Goal: Information Seeking & Learning: Find specific fact

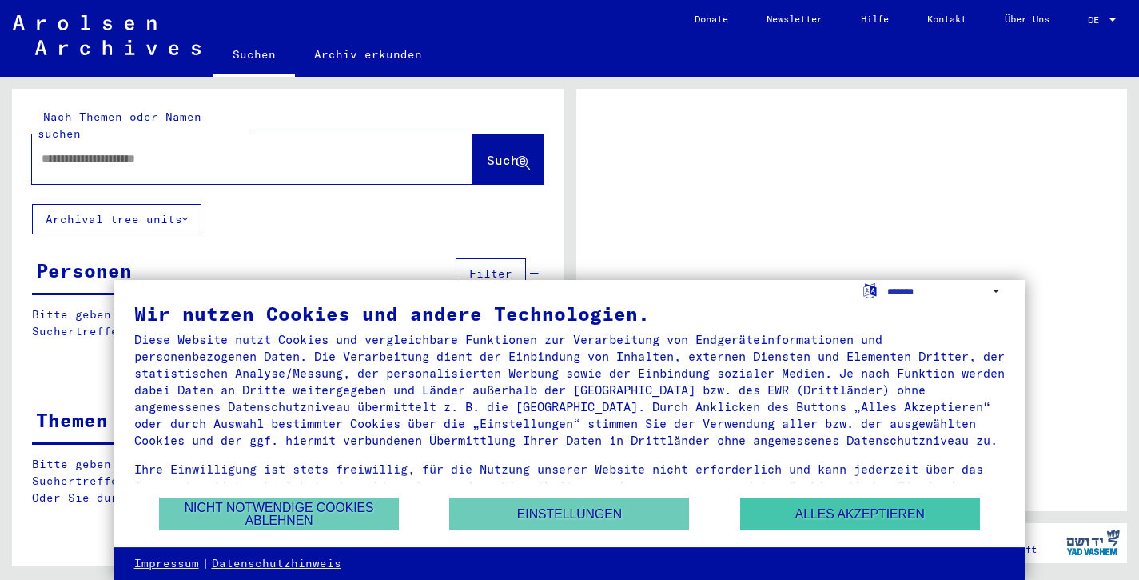
click at [875, 508] on button "Alles akzeptieren" at bounding box center [860, 513] width 240 height 33
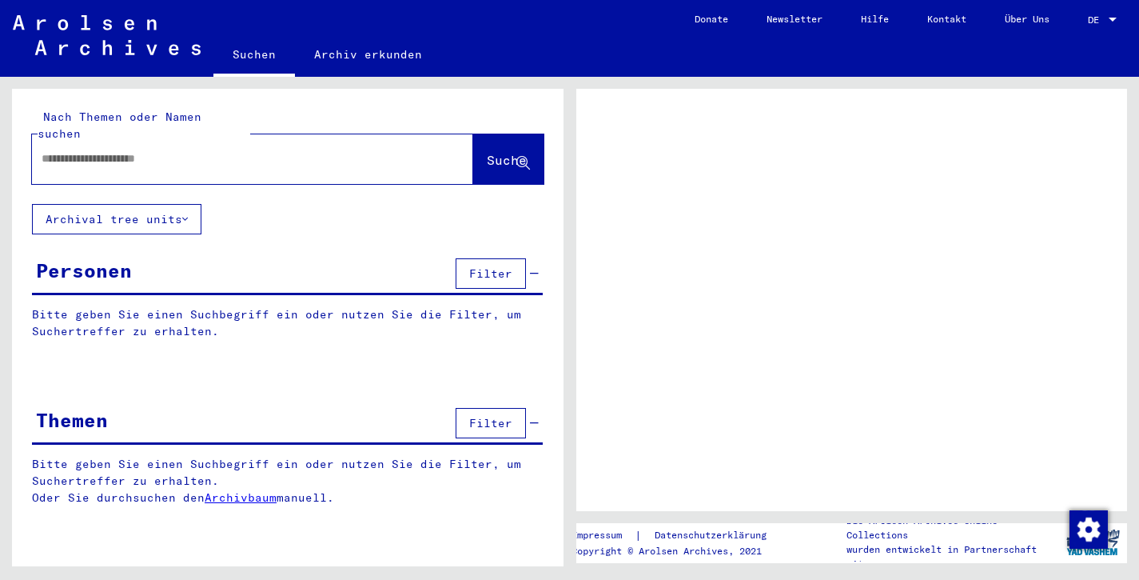
click at [55, 150] on input "text" at bounding box center [238, 158] width 393 height 17
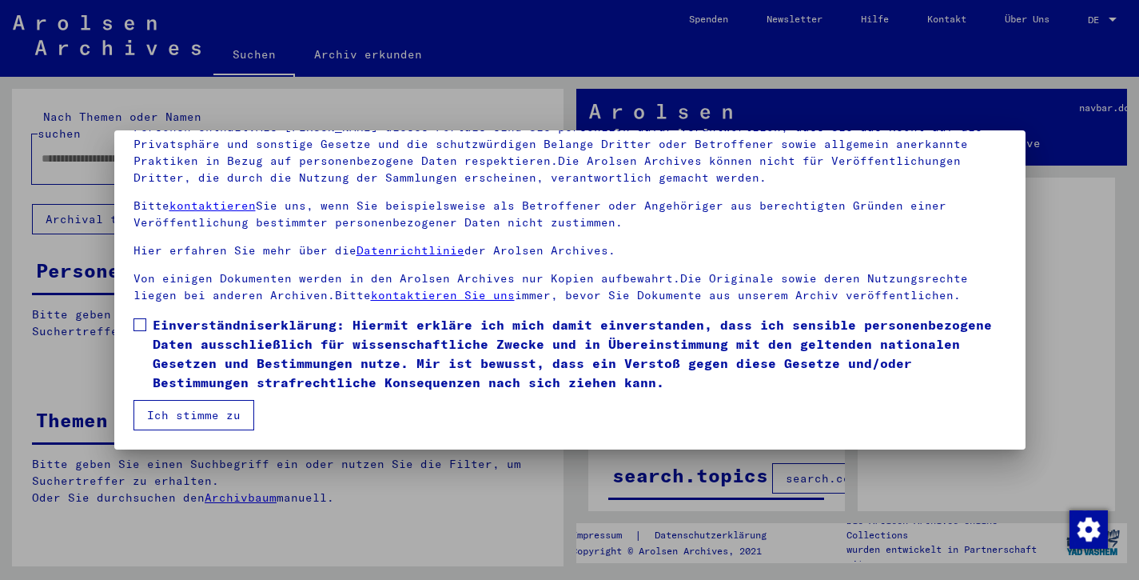
scroll to position [138, 0]
click at [139, 322] on span at bounding box center [140, 324] width 13 height 13
click at [182, 413] on button "Ich stimme zu" at bounding box center [194, 415] width 121 height 30
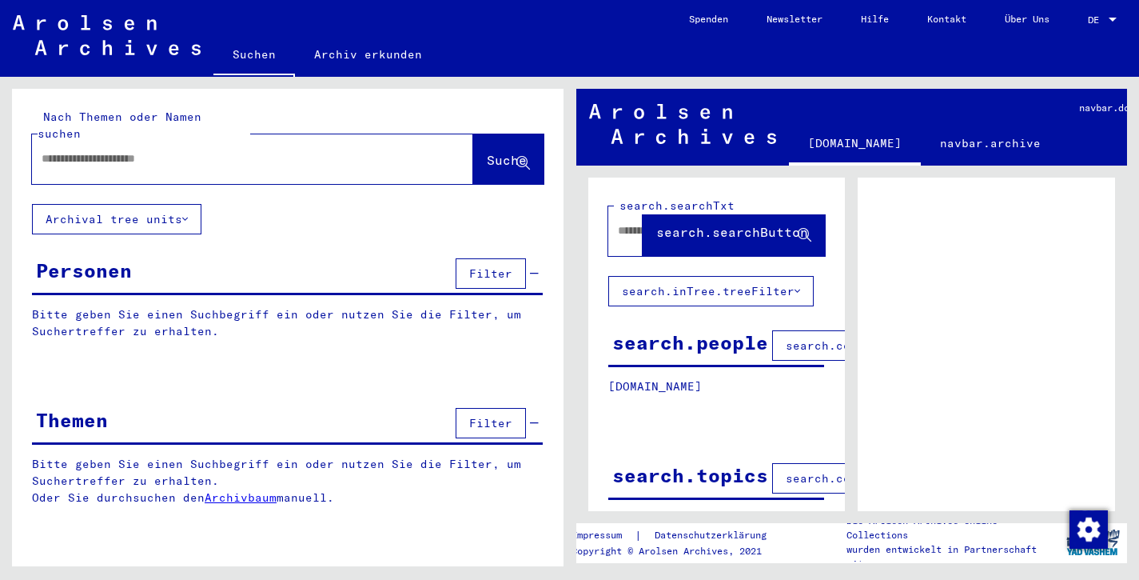
click at [56, 150] on input "text" at bounding box center [238, 158] width 393 height 17
type input "**********"
click at [487, 152] on span "Suche" at bounding box center [507, 160] width 40 height 16
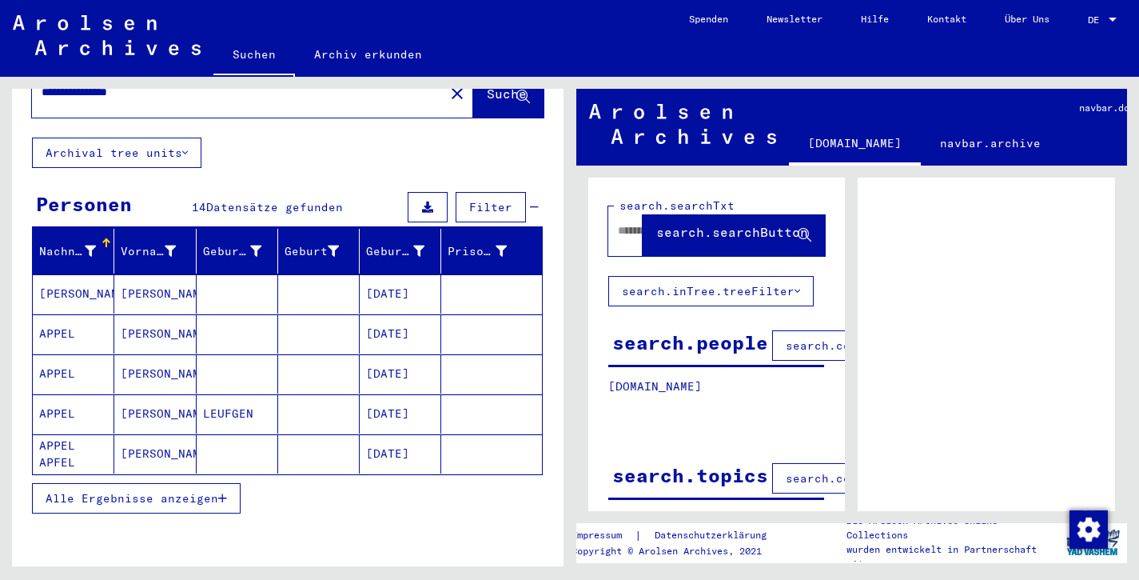
scroll to position [106, 0]
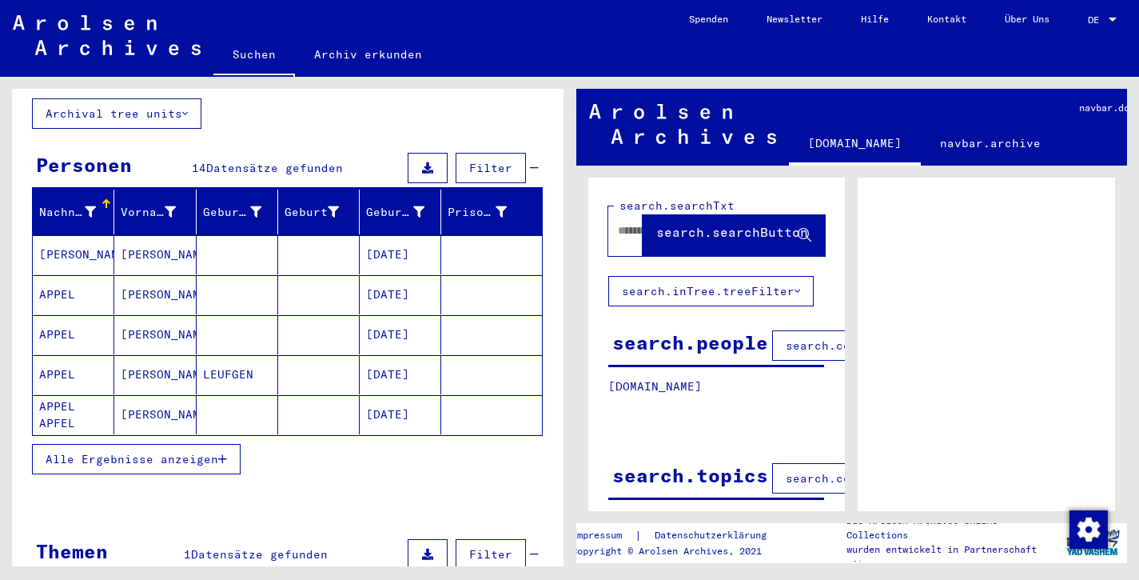
click at [193, 452] on span "Alle Ergebnisse anzeigen" at bounding box center [132, 459] width 173 height 14
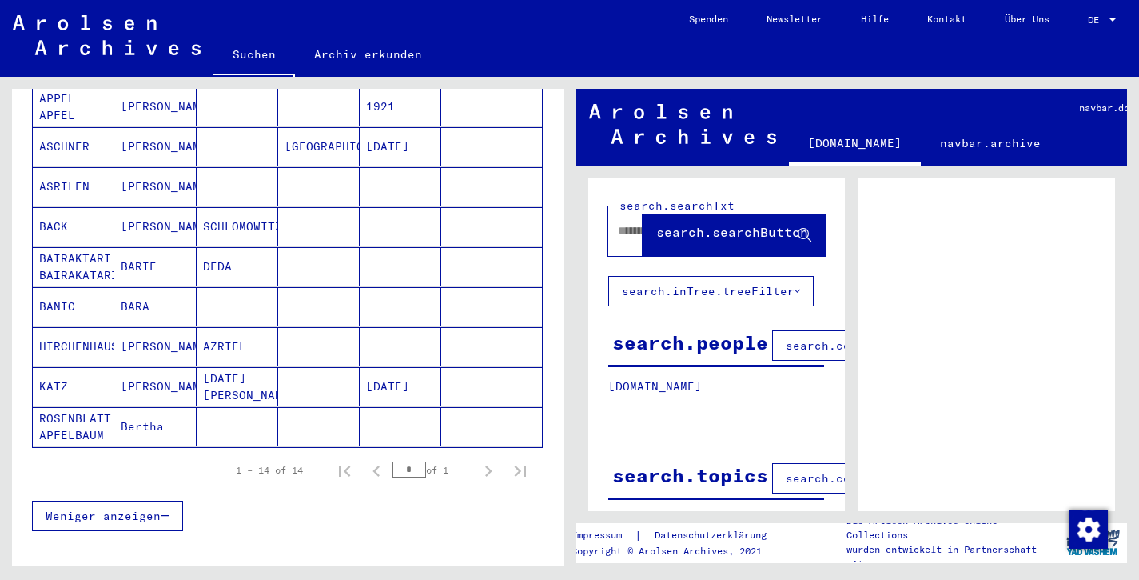
scroll to position [455, 0]
click at [144, 405] on mat-cell "Bertha" at bounding box center [155, 424] width 82 height 39
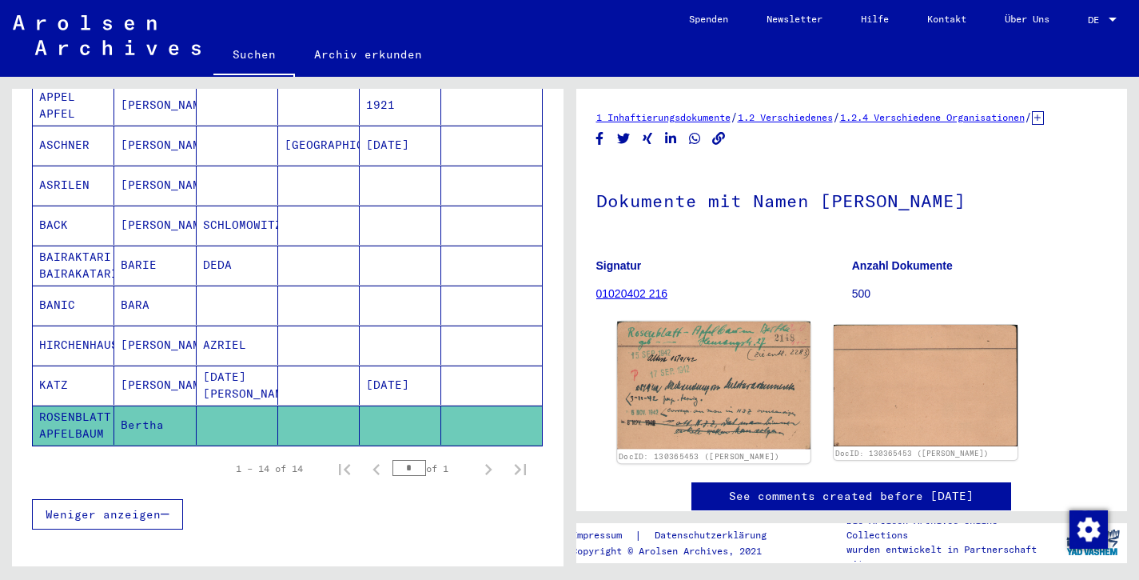
click at [711, 398] on img at bounding box center [713, 385] width 193 height 128
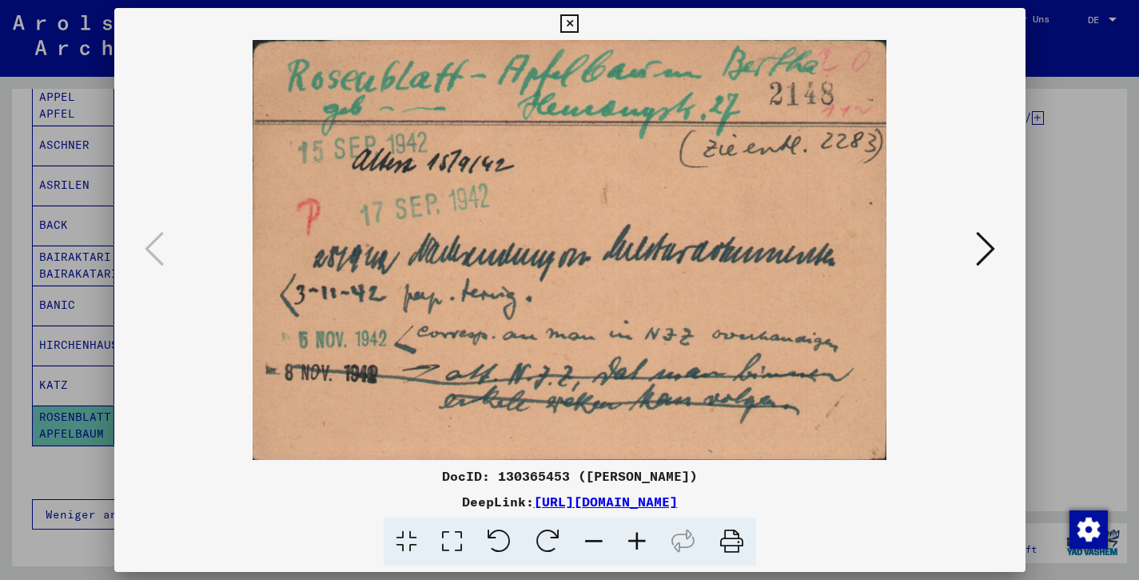
click at [987, 245] on icon at bounding box center [985, 248] width 19 height 38
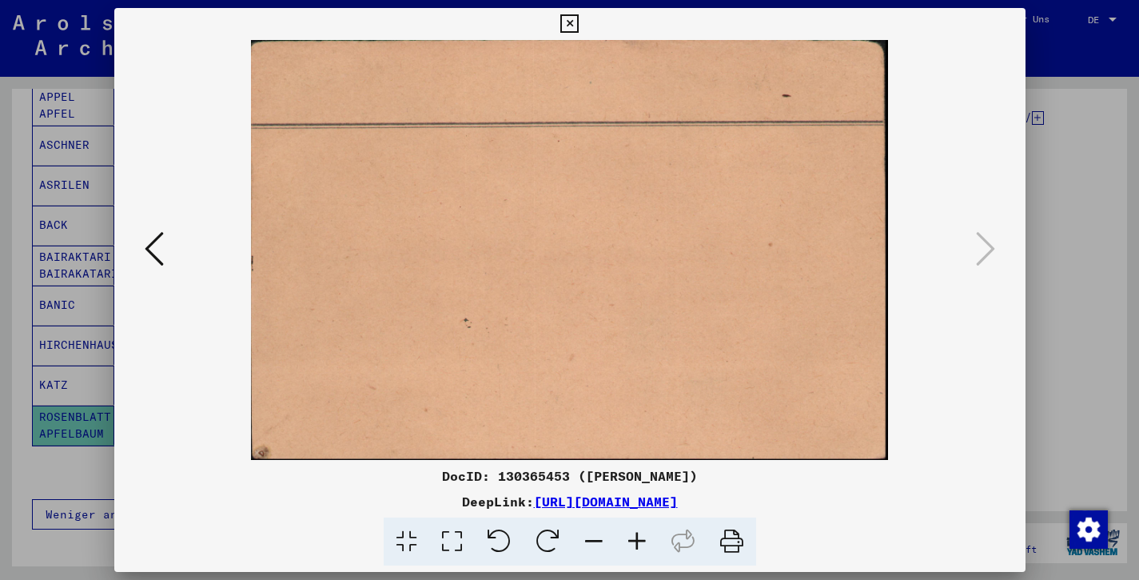
click at [155, 251] on icon at bounding box center [154, 248] width 19 height 38
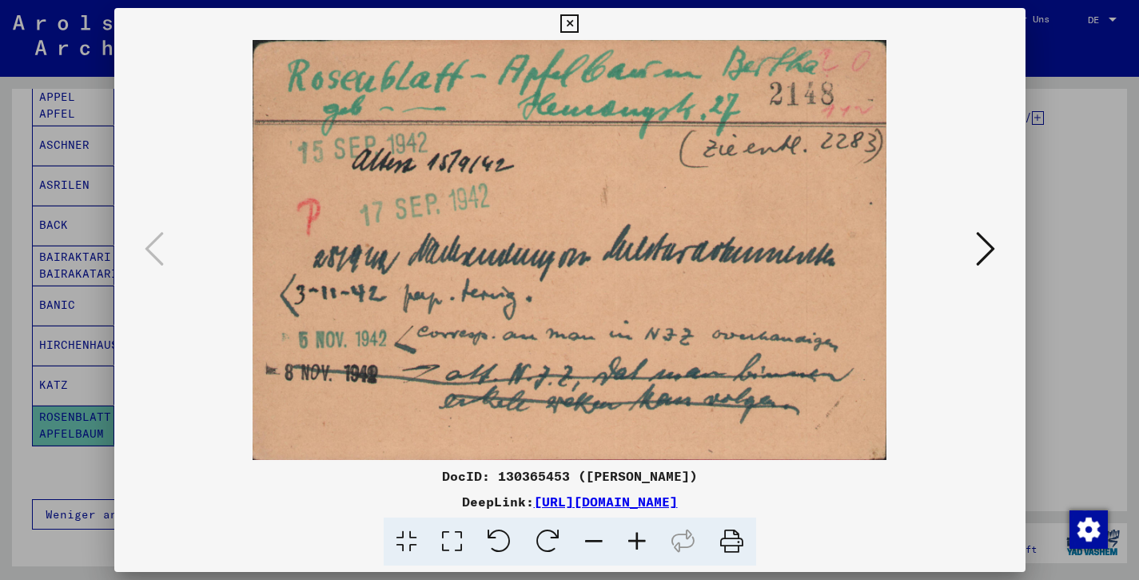
click at [579, 22] on icon at bounding box center [569, 23] width 18 height 19
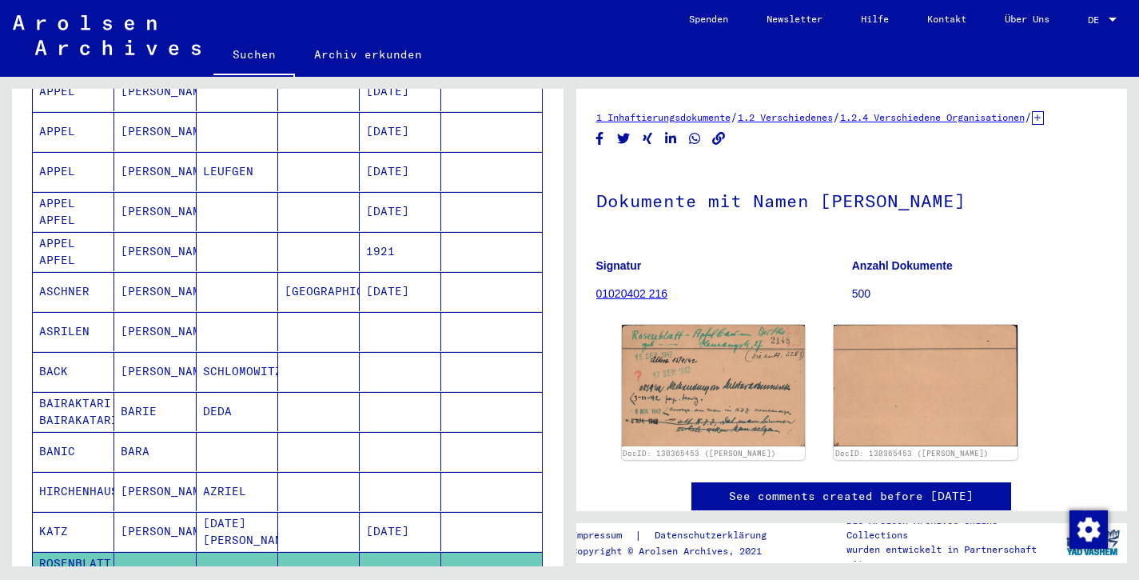
scroll to position [333, 0]
